Goal: Check status

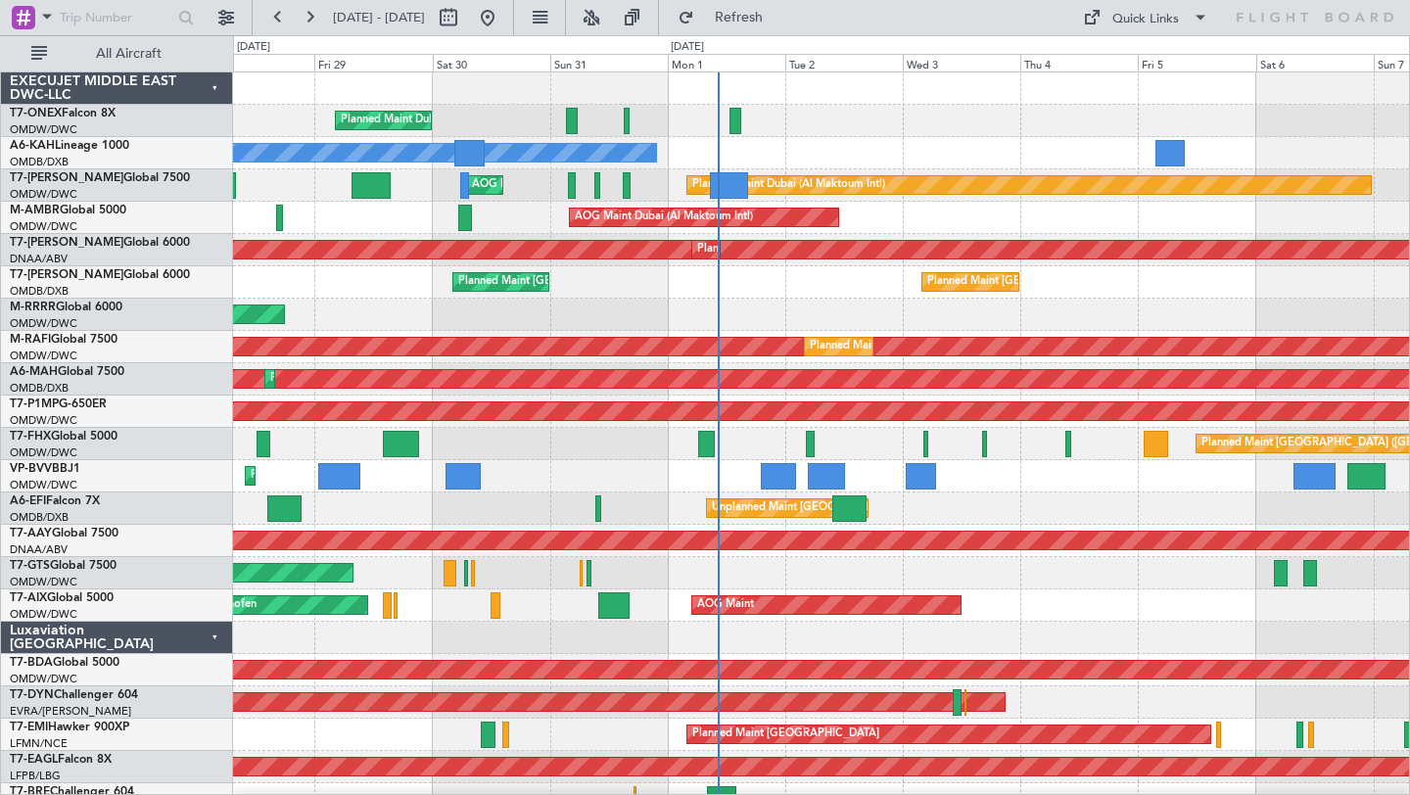
click at [964, 119] on div "Planned Maint Dubai (Al Maktoum Intl) Planned Maint [GEOGRAPHIC_DATA] (Al Makto…" at bounding box center [821, 121] width 1176 height 32
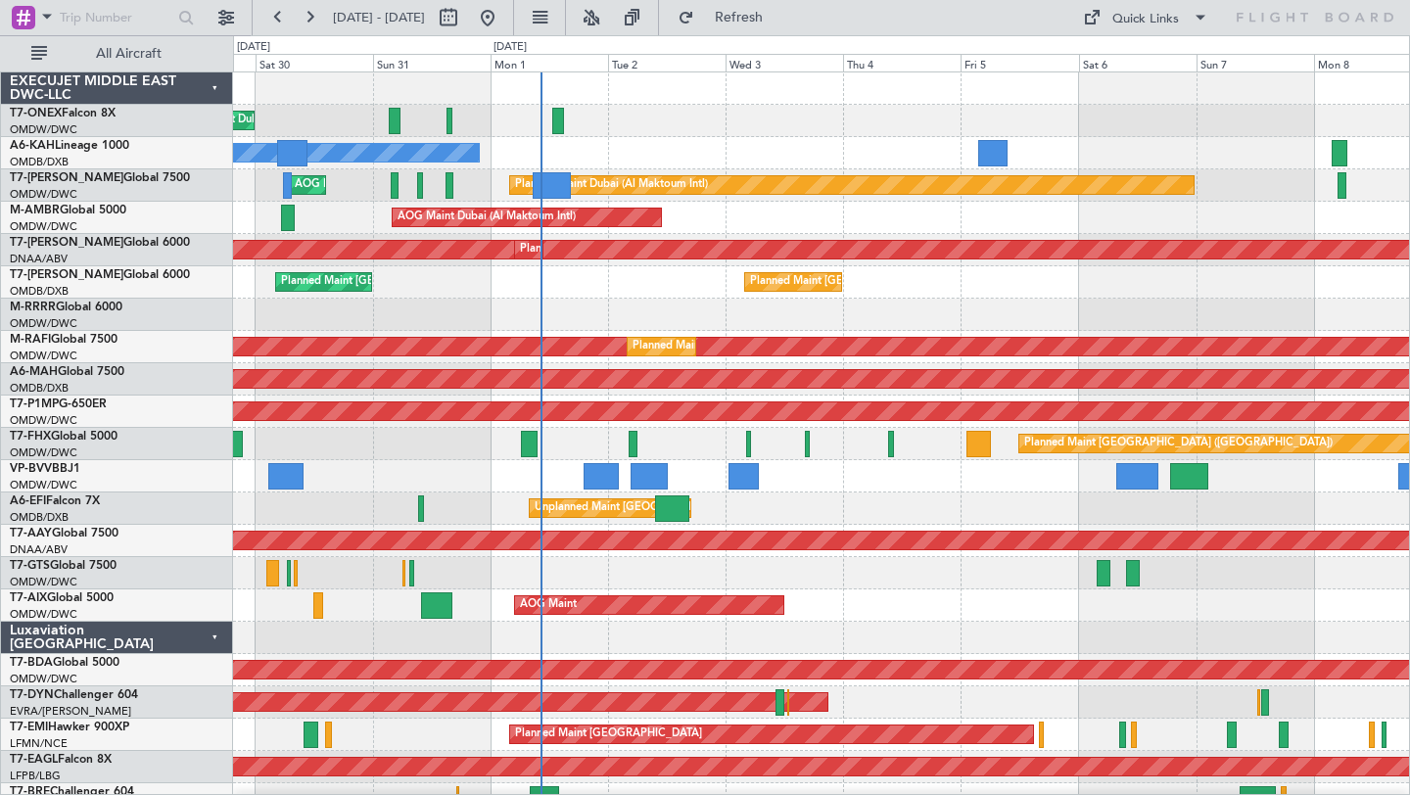
click at [1045, 503] on div "Planned Maint Dubai (Al Maktoum Intl) No Crew Planned Maint [GEOGRAPHIC_DATA] (…" at bounding box center [821, 686] width 1176 height 1228
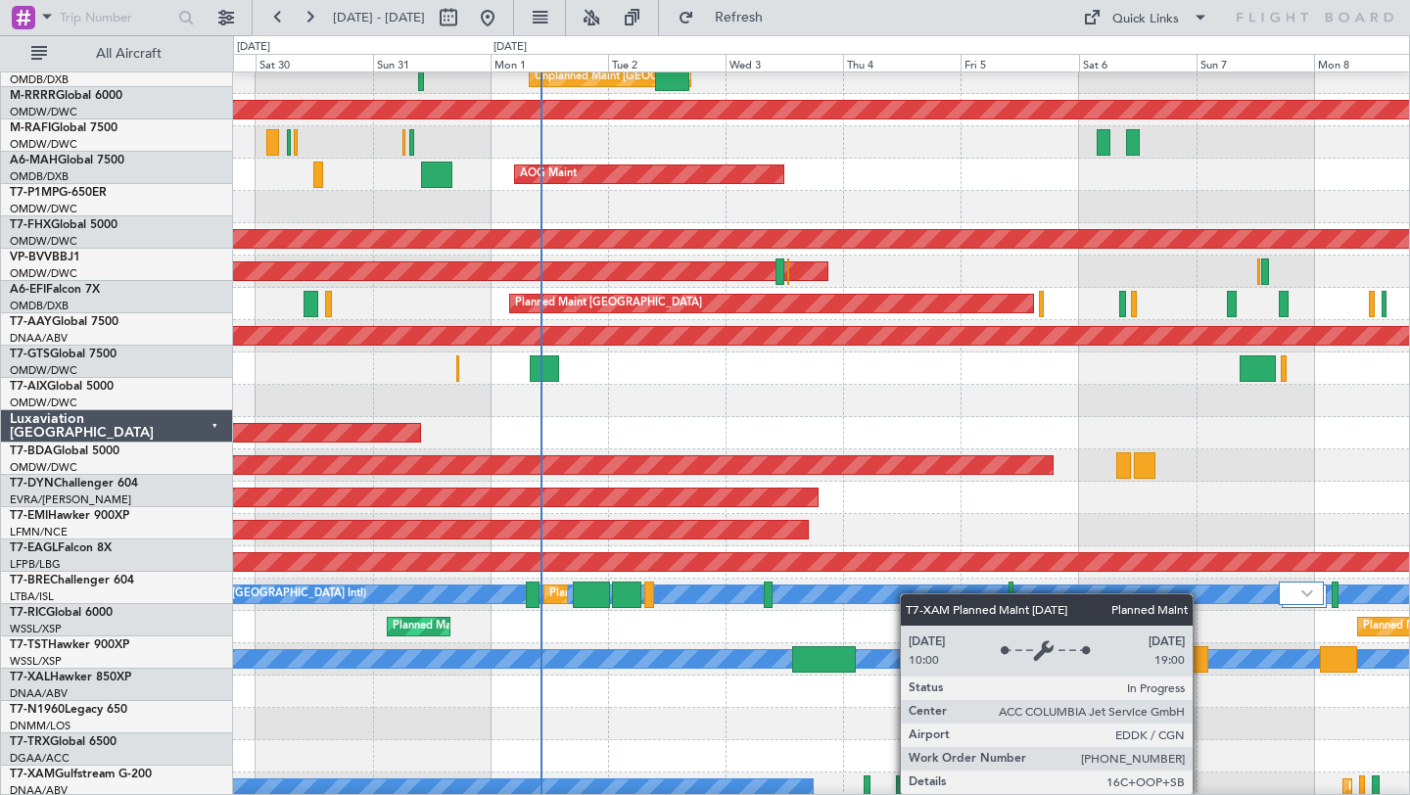
scroll to position [504, 0]
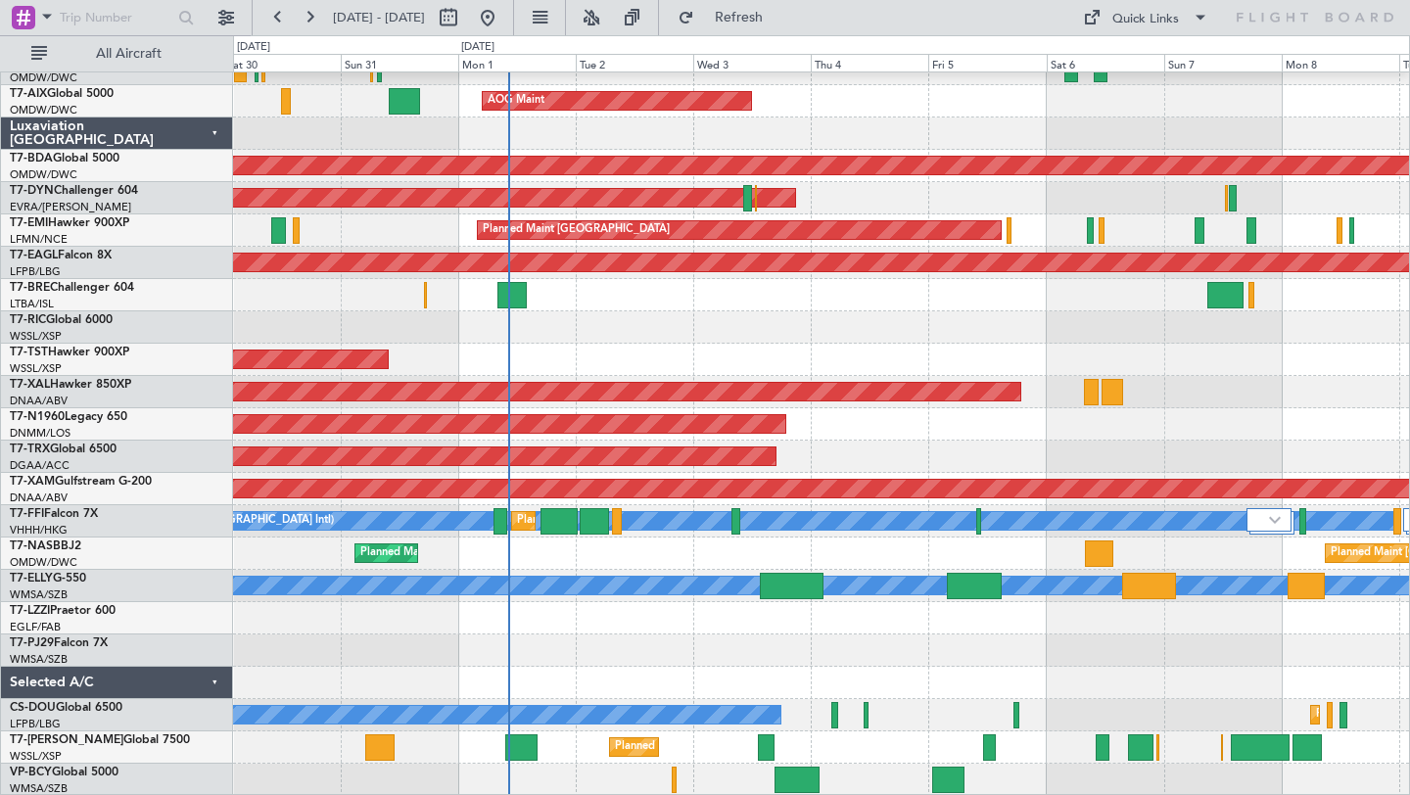
click at [1011, 665] on div at bounding box center [821, 651] width 1176 height 32
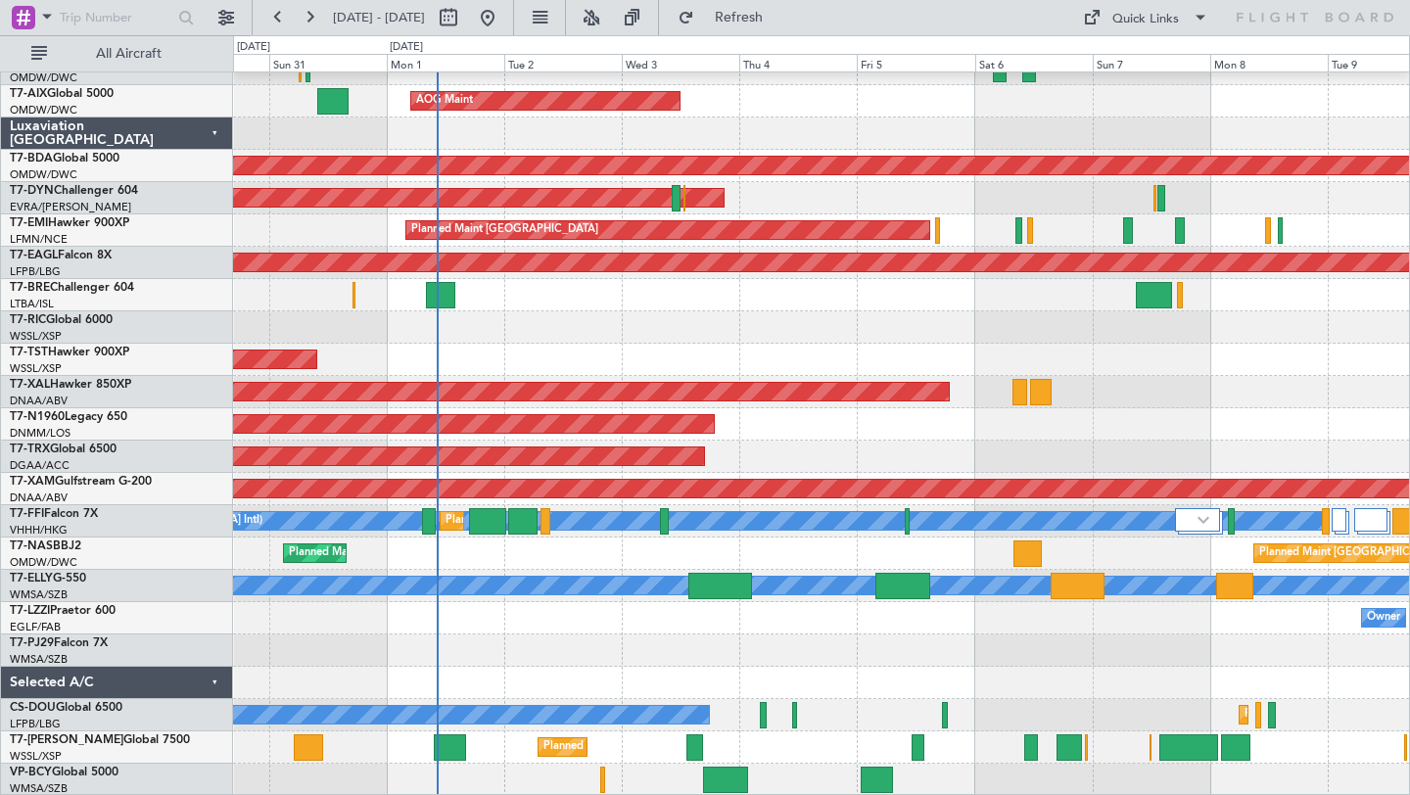
click at [1085, 646] on div at bounding box center [821, 651] width 1176 height 32
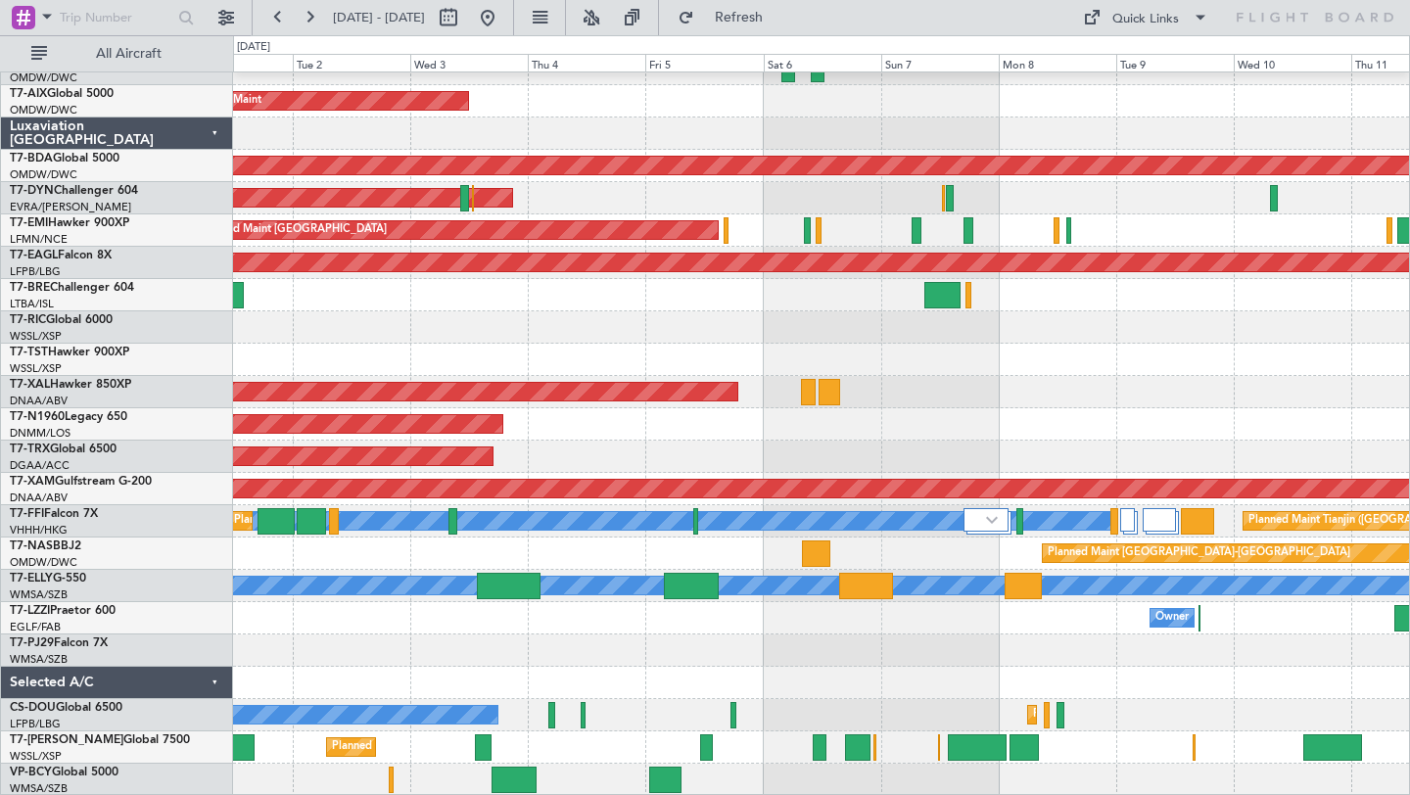
click at [1062, 611] on div "Unplanned Maint [GEOGRAPHIC_DATA] (Al Maktoum Intl) AOG Maint Planned Maint [GE…" at bounding box center [821, 182] width 1176 height 1228
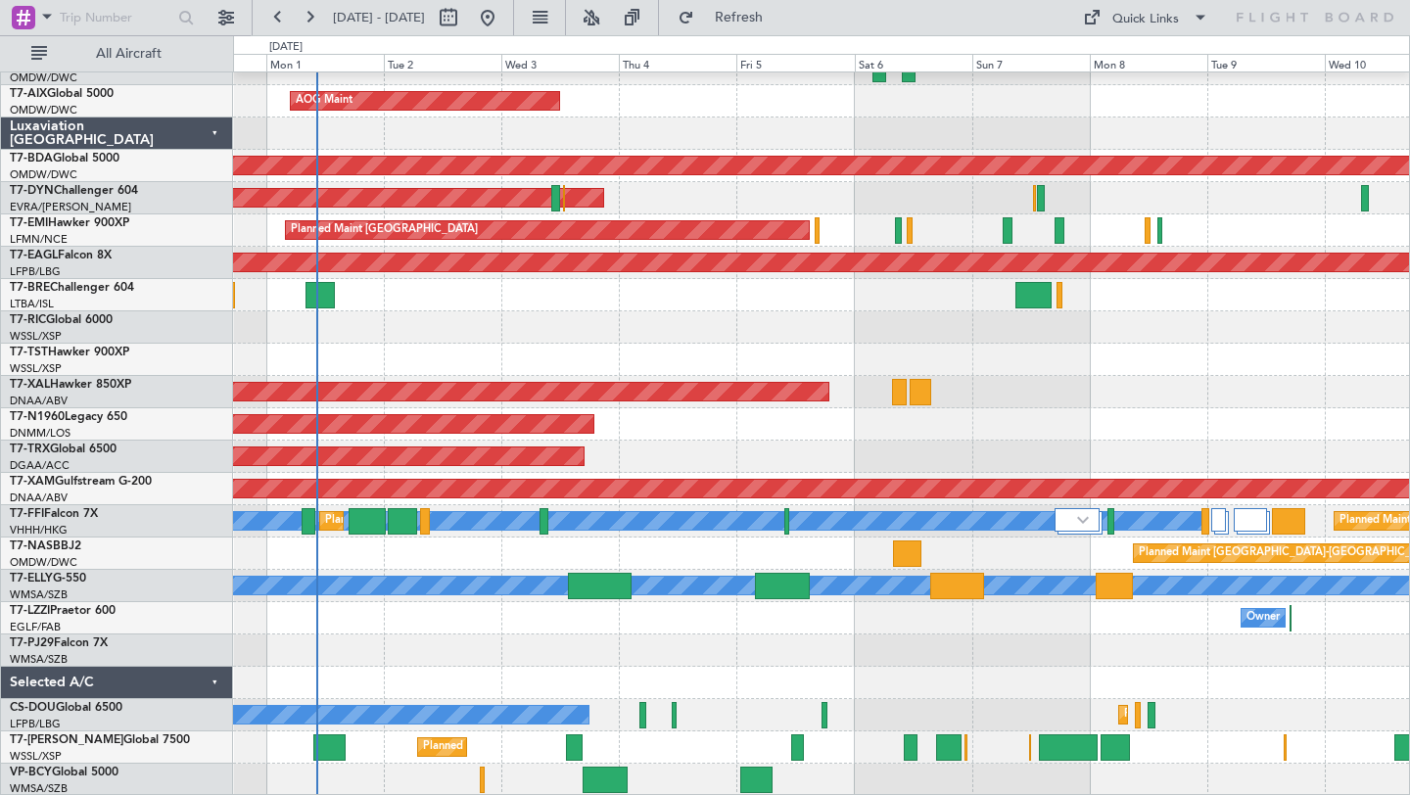
click at [661, 671] on div at bounding box center [821, 683] width 1176 height 32
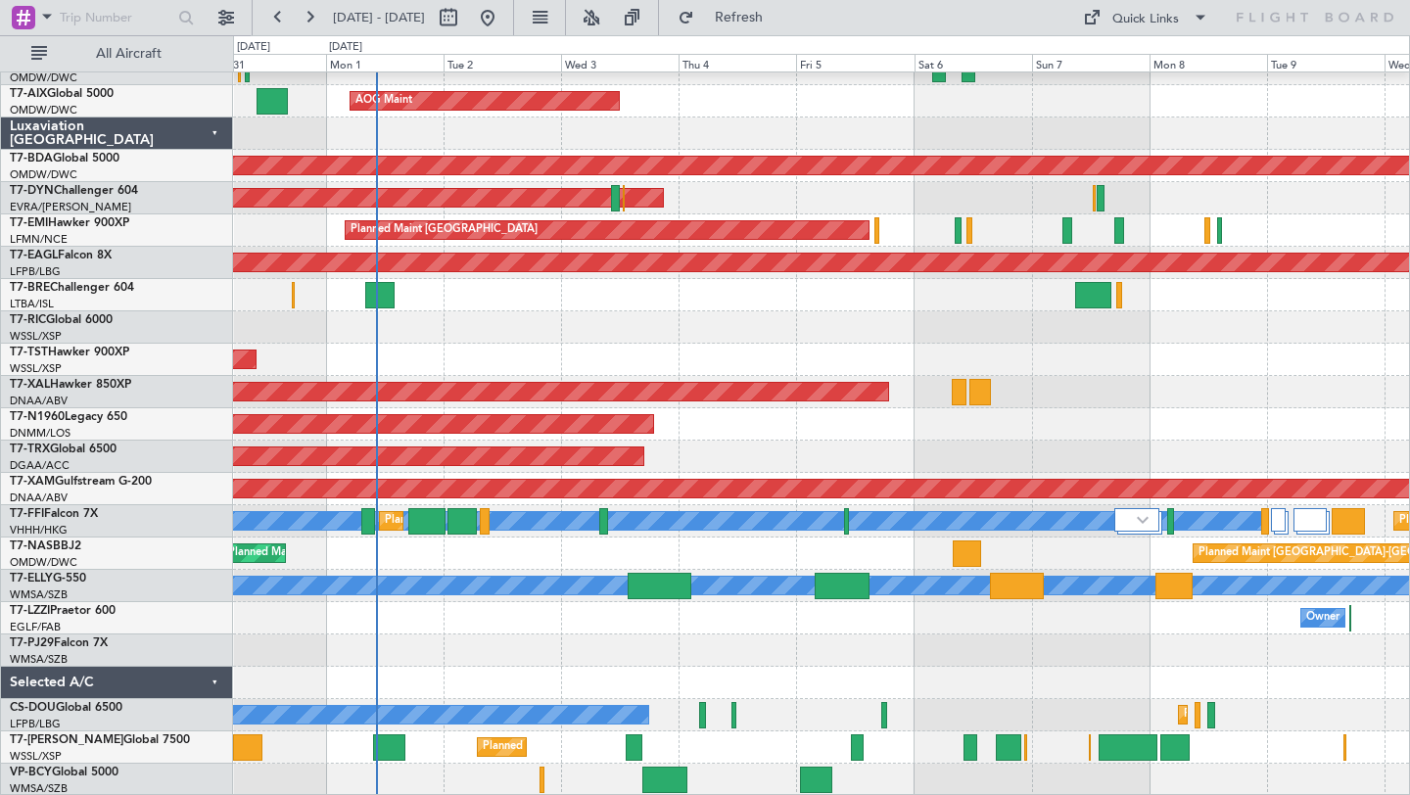
click at [730, 620] on div "Owner" at bounding box center [821, 618] width 1176 height 32
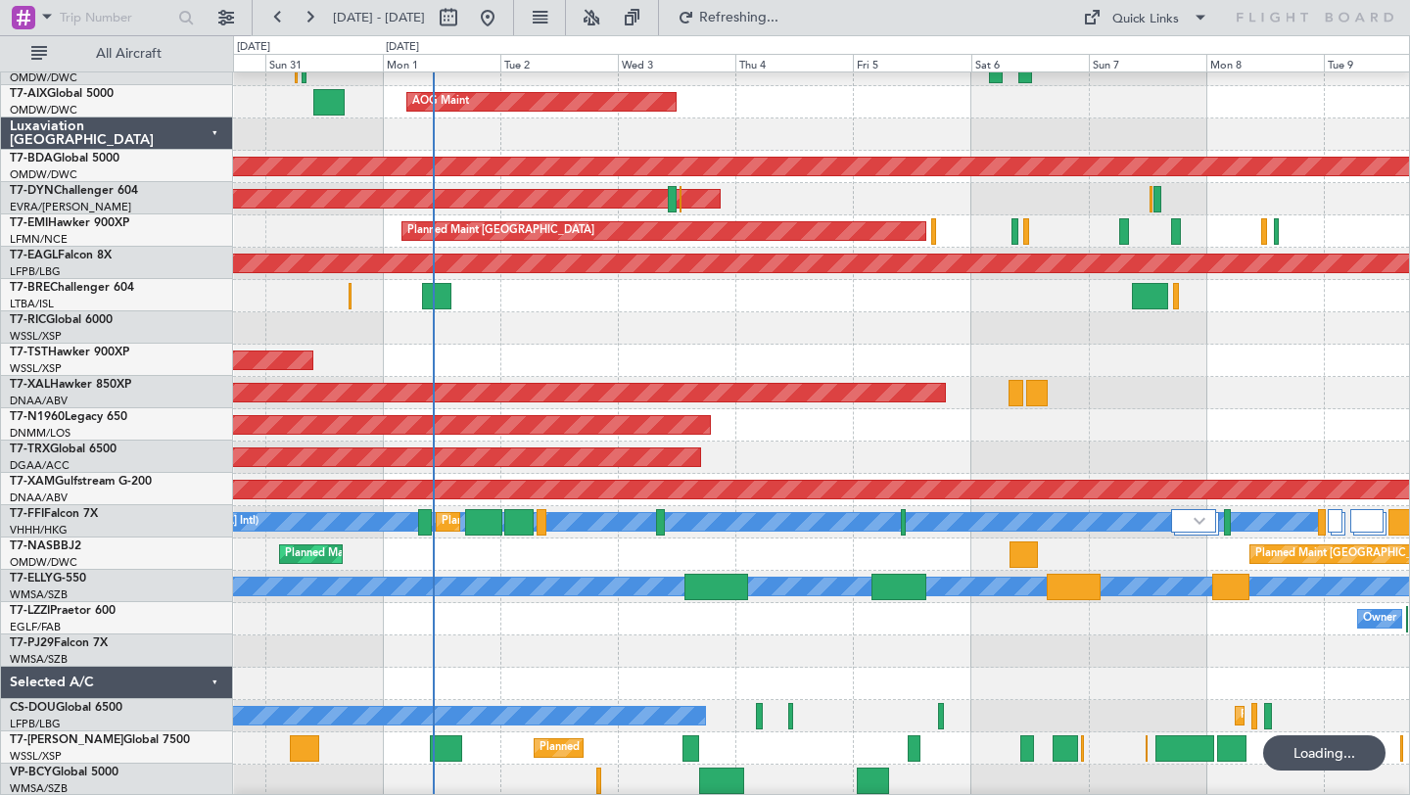
scroll to position [497, 0]
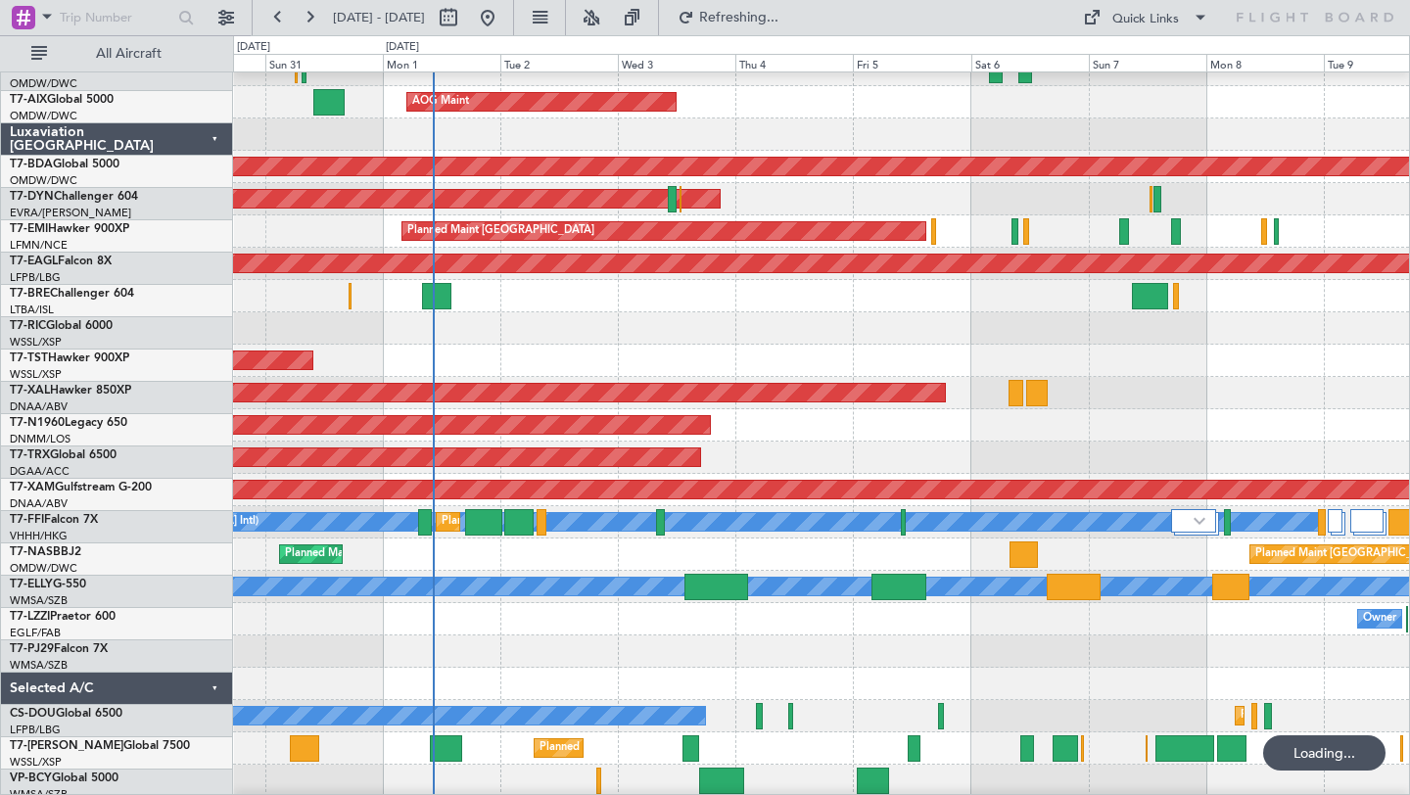
click at [1246, 427] on div "Planned Maint [GEOGRAPHIC_DATA] ([GEOGRAPHIC_DATA])" at bounding box center [821, 425] width 1176 height 32
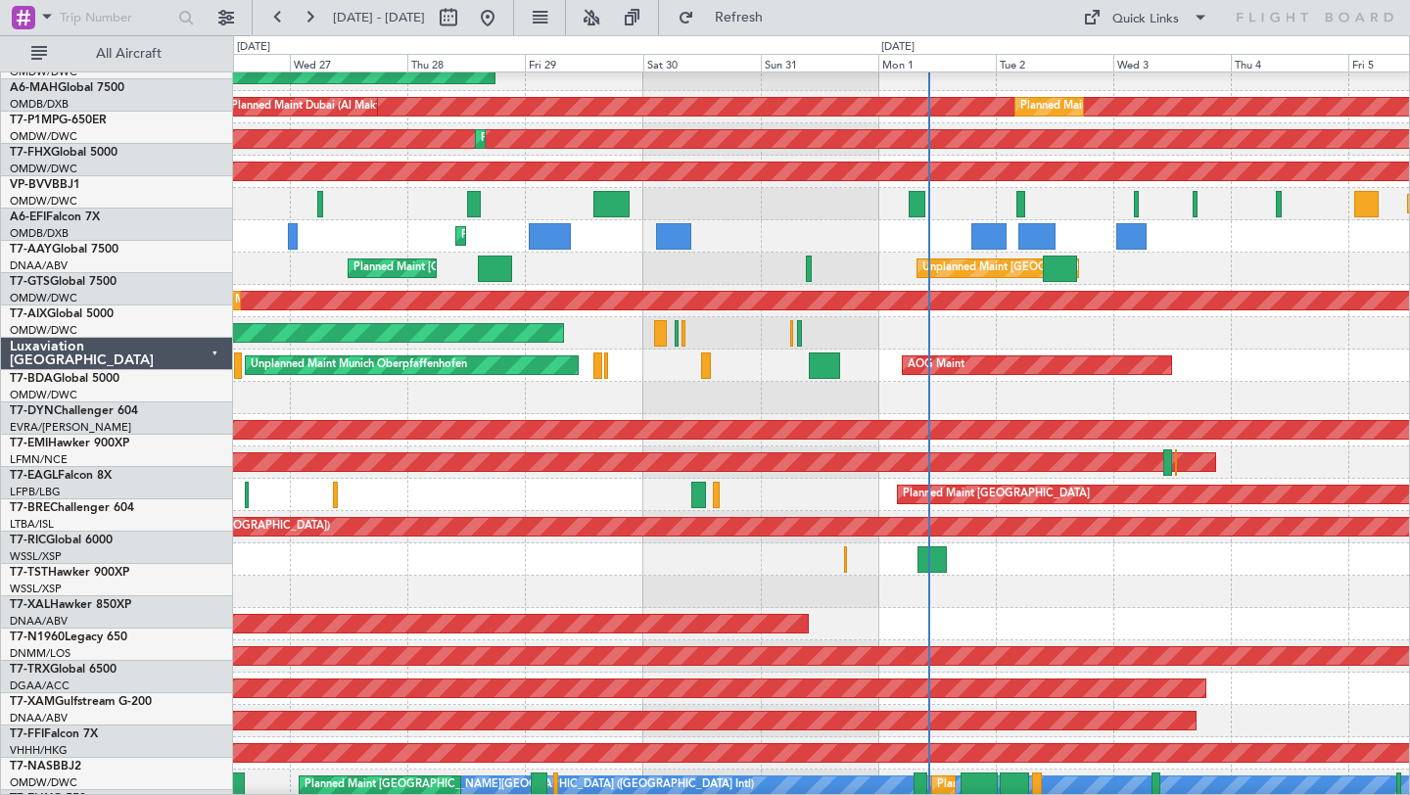
scroll to position [0, 0]
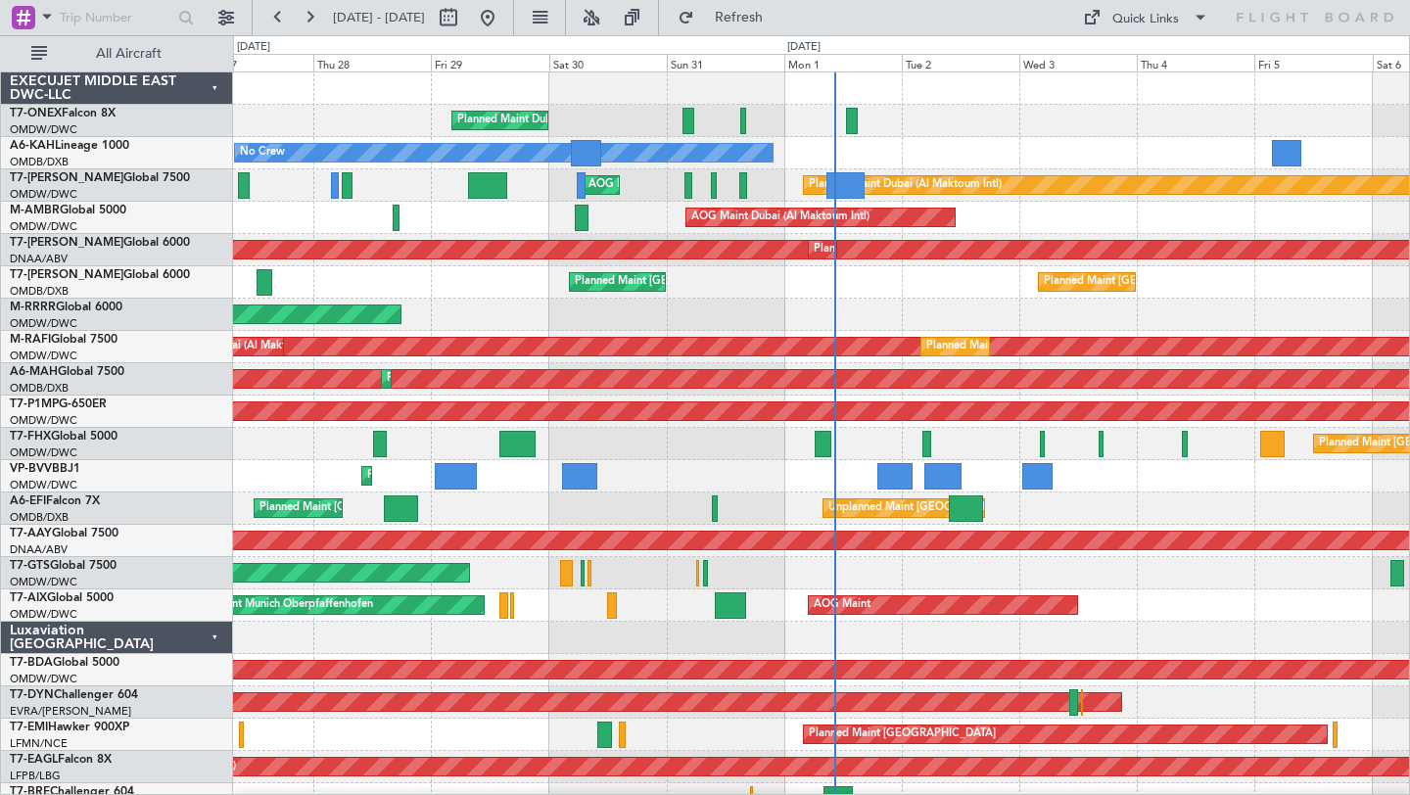
click at [976, 140] on div "No Crew" at bounding box center [821, 153] width 1176 height 32
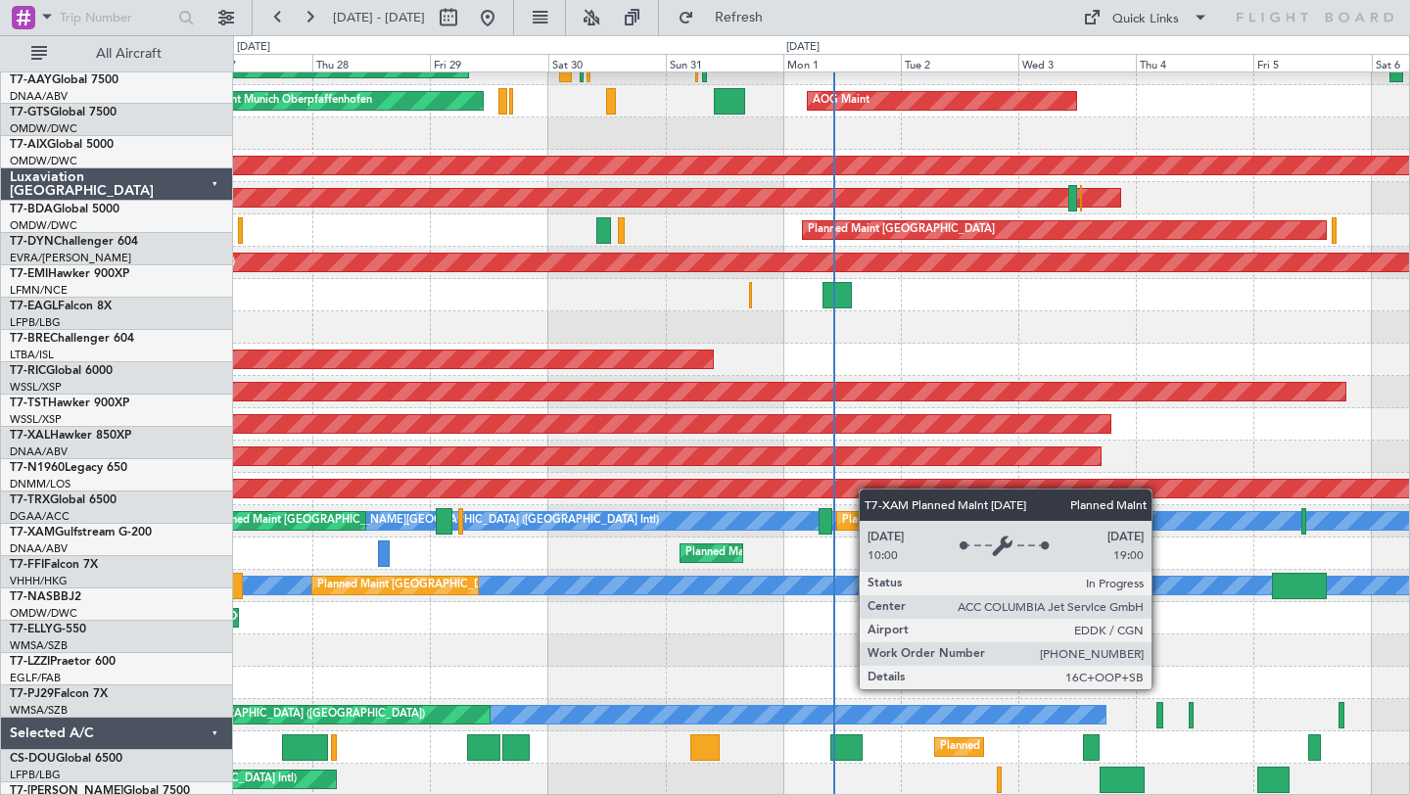
scroll to position [504, 0]
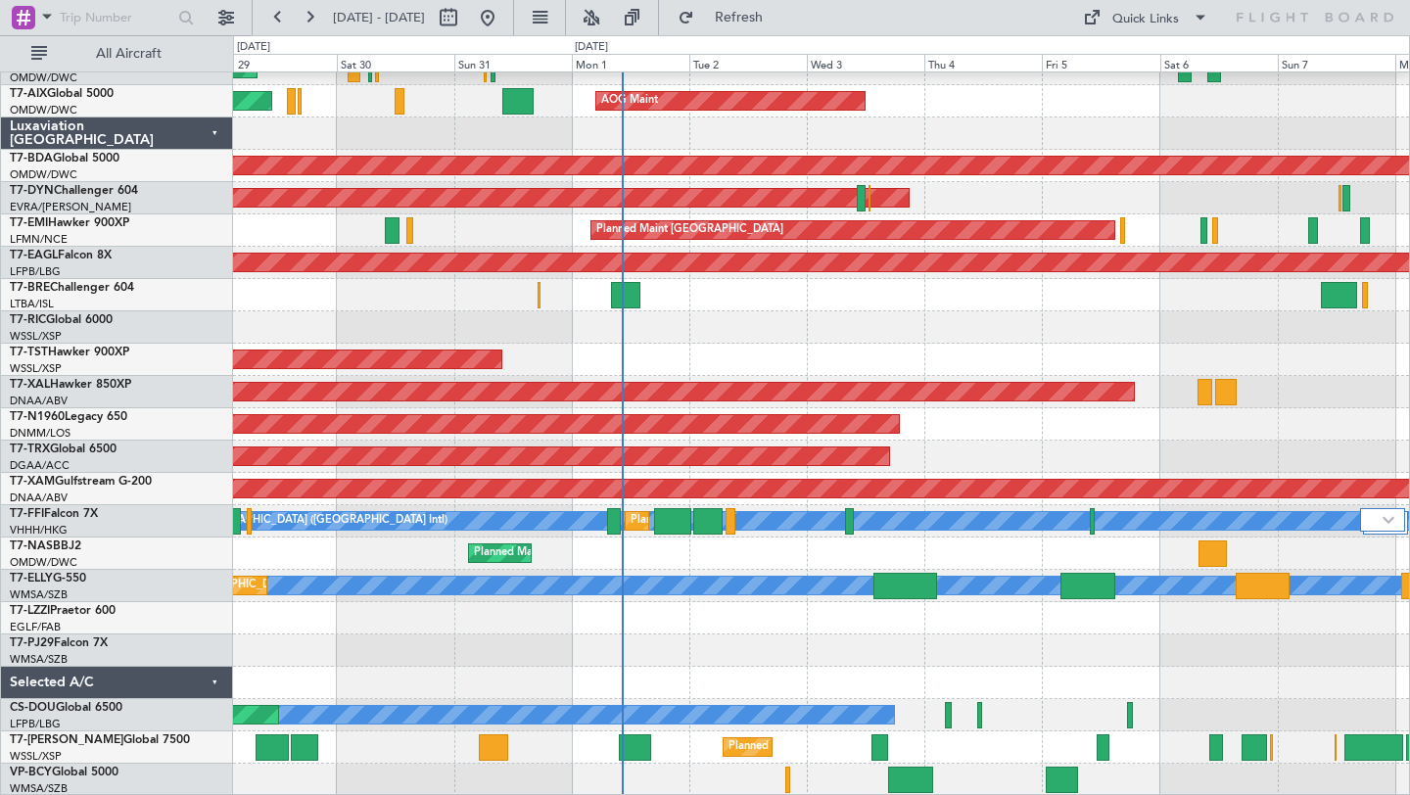
click at [909, 616] on div "Owner Unplanned Maint [GEOGRAPHIC_DATA] ([GEOGRAPHIC_DATA])" at bounding box center [821, 618] width 1176 height 32
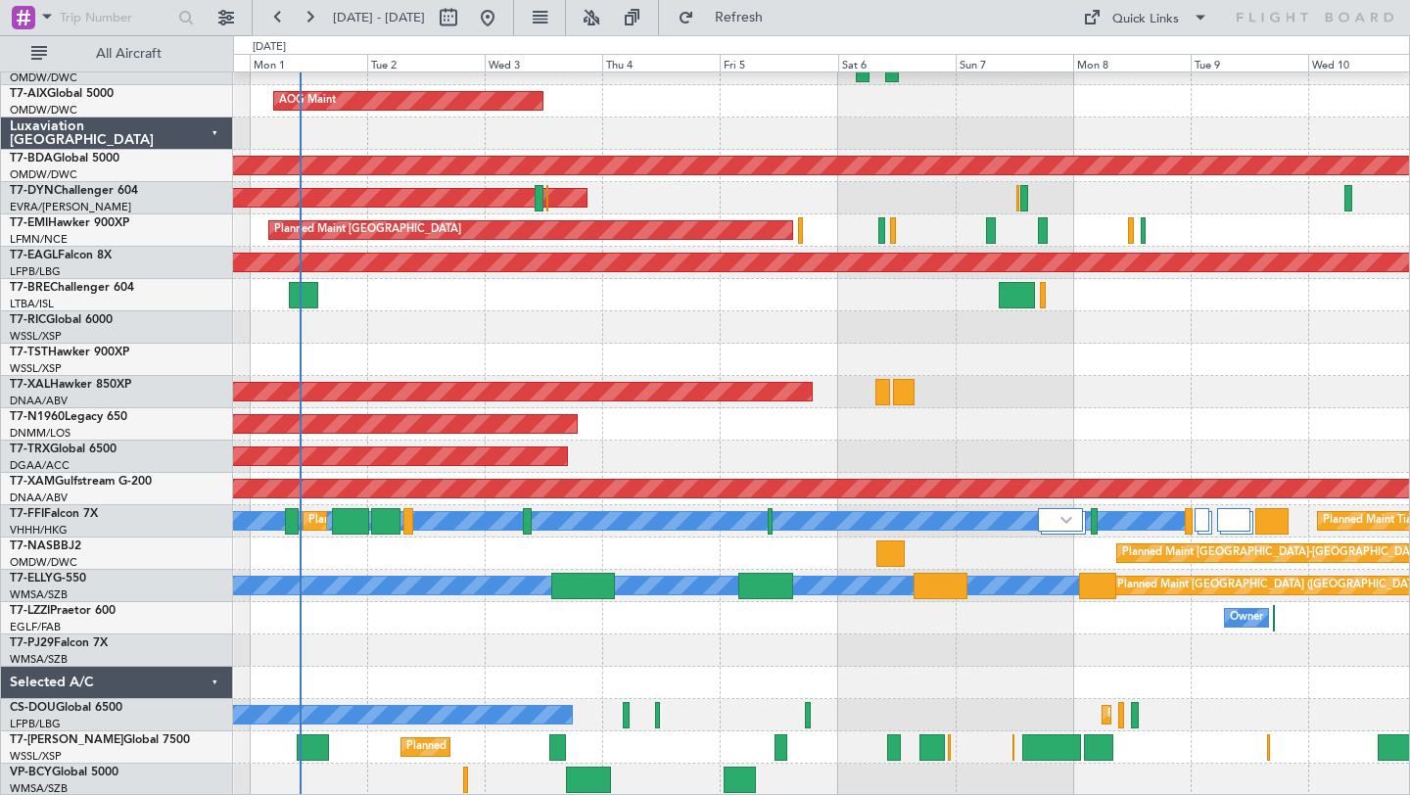
click at [844, 638] on div at bounding box center [821, 651] width 1176 height 32
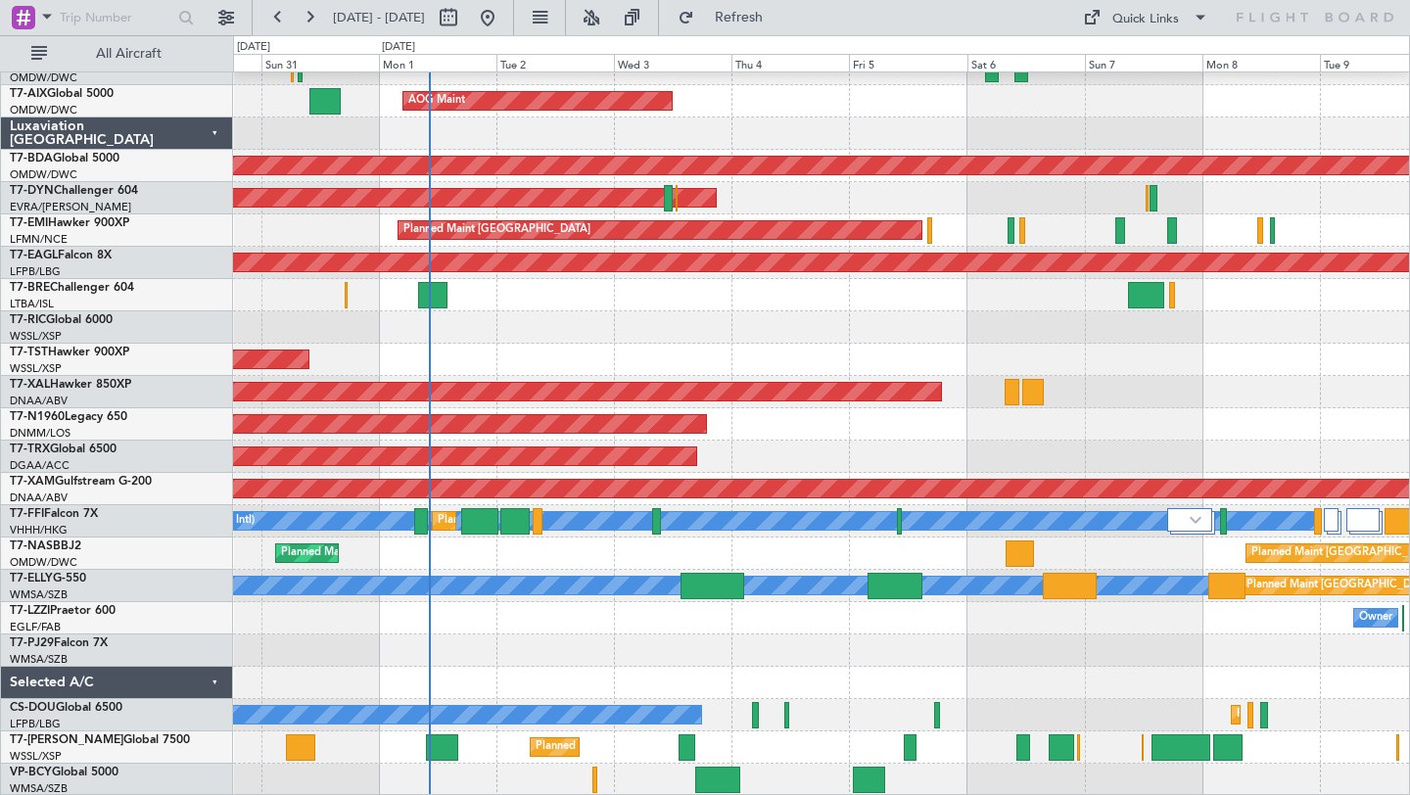
click at [712, 340] on div "Unplanned Maint [GEOGRAPHIC_DATA] (Al Maktoum Intl) Unplanned Maint [GEOGRAPHIC…" at bounding box center [821, 182] width 1176 height 1228
